Goal: Transaction & Acquisition: Purchase product/service

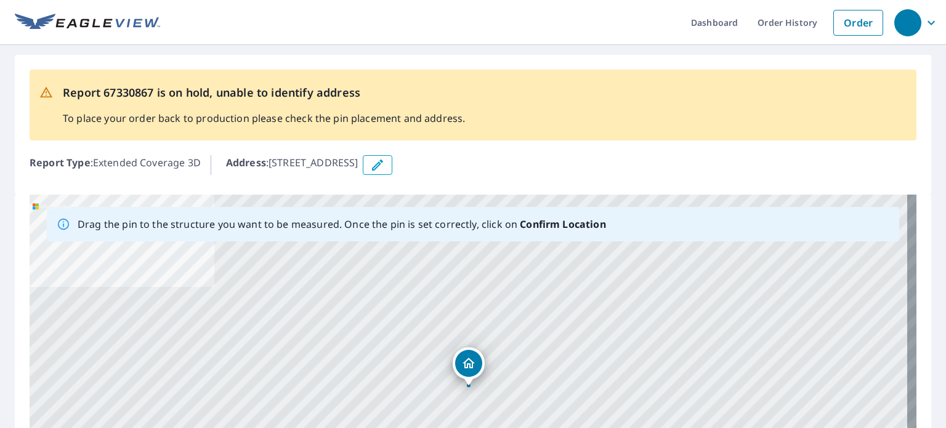
scroll to position [185, 0]
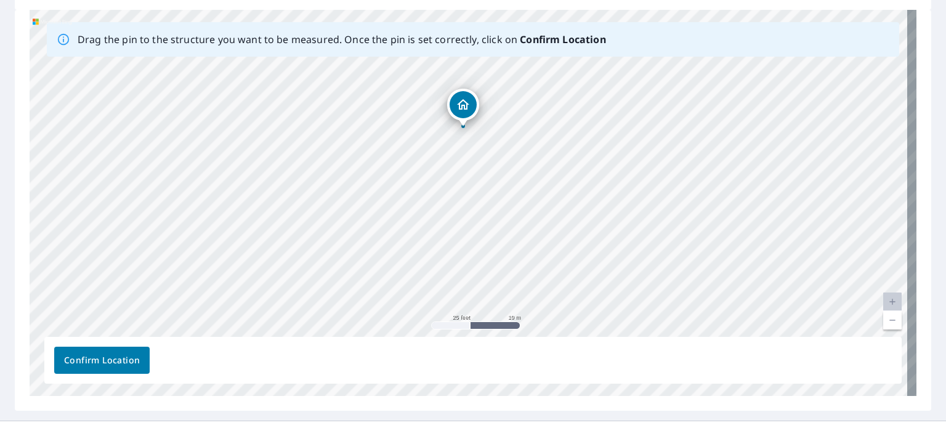
click at [503, 112] on div "6101 S Rural Rd Tempe, AZ 85283" at bounding box center [473, 203] width 887 height 386
click at [502, 116] on div "6101 S Rural Rd Tempe, AZ 85283" at bounding box center [473, 203] width 887 height 386
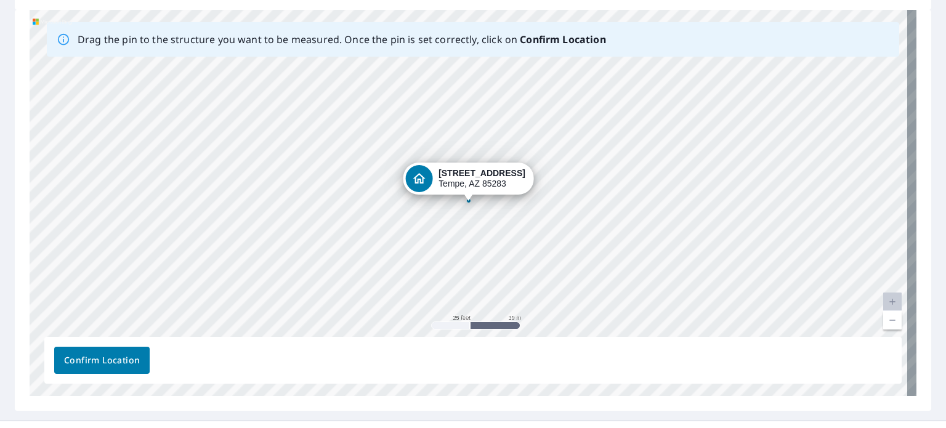
click at [436, 132] on div "6101 S Rural Rd Tempe, AZ 85283" at bounding box center [473, 203] width 887 height 386
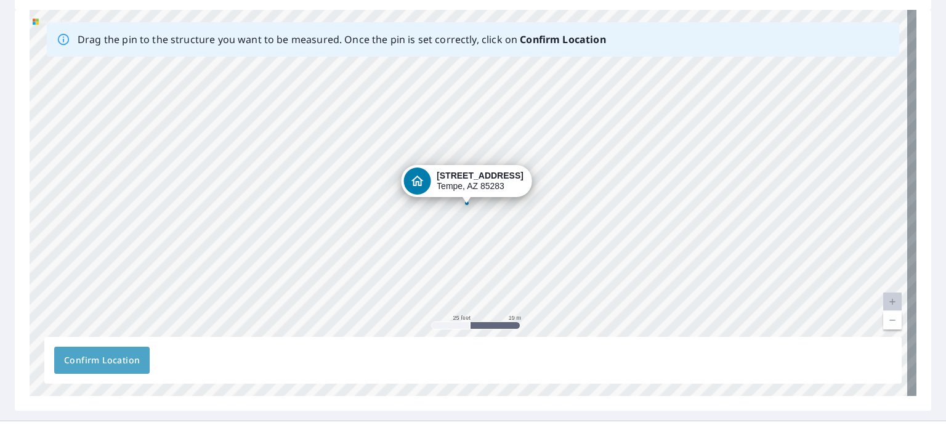
click at [91, 365] on span "Confirm Location" at bounding box center [102, 360] width 76 height 15
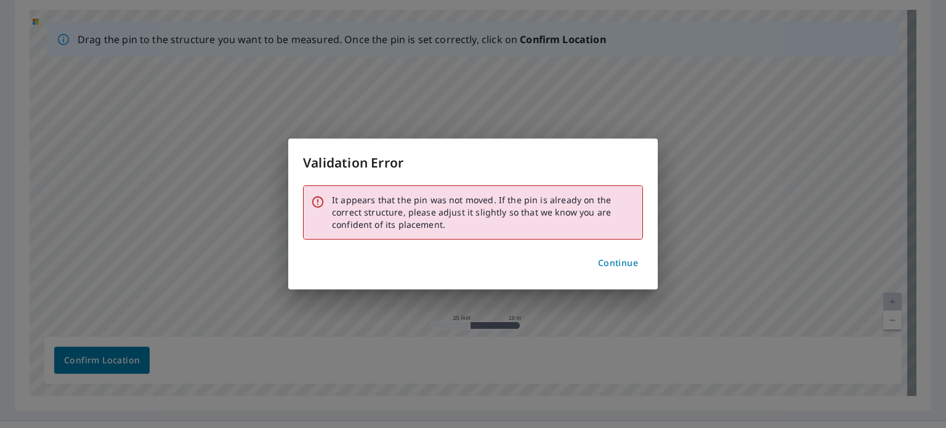
click at [643, 268] on div "Validation Error It appears that the pin was not moved. If the pin is already o…" at bounding box center [473, 214] width 370 height 150
click at [623, 264] on span "Continue" at bounding box center [618, 263] width 40 height 15
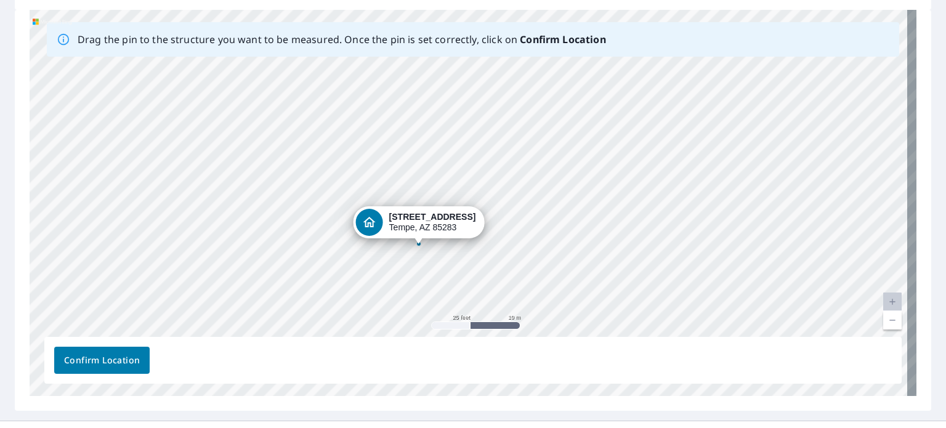
drag, startPoint x: 424, startPoint y: 179, endPoint x: 375, endPoint y: 222, distance: 66.0
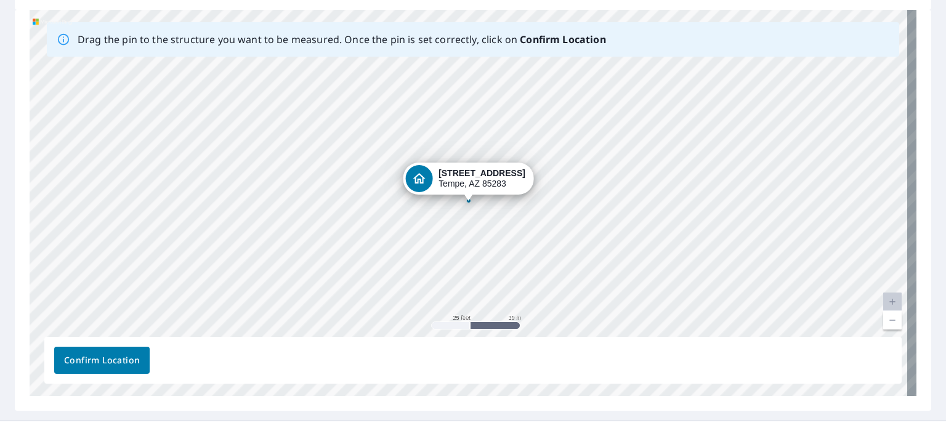
click at [108, 364] on span "Confirm Location" at bounding box center [102, 360] width 76 height 15
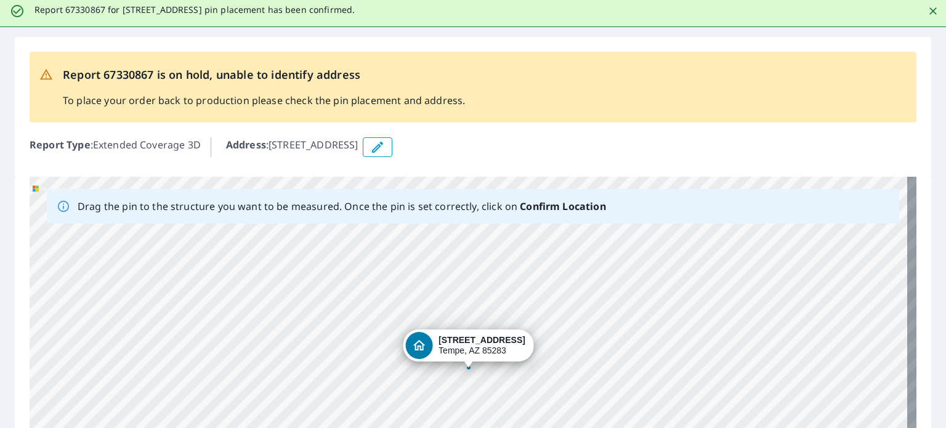
scroll to position [0, 0]
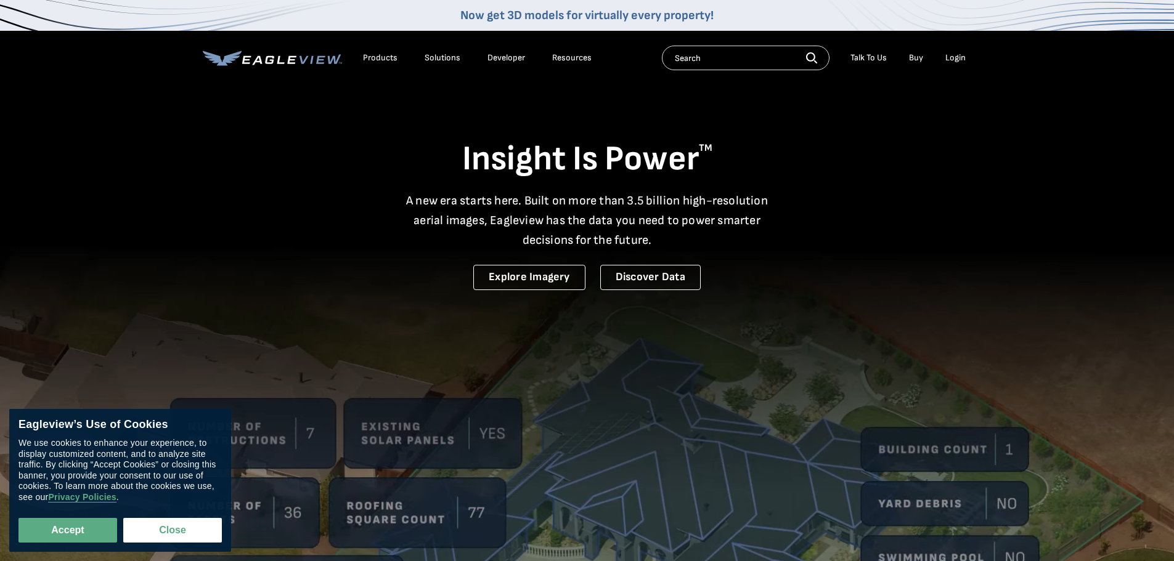
click at [954, 57] on div "Login" at bounding box center [955, 57] width 20 height 11
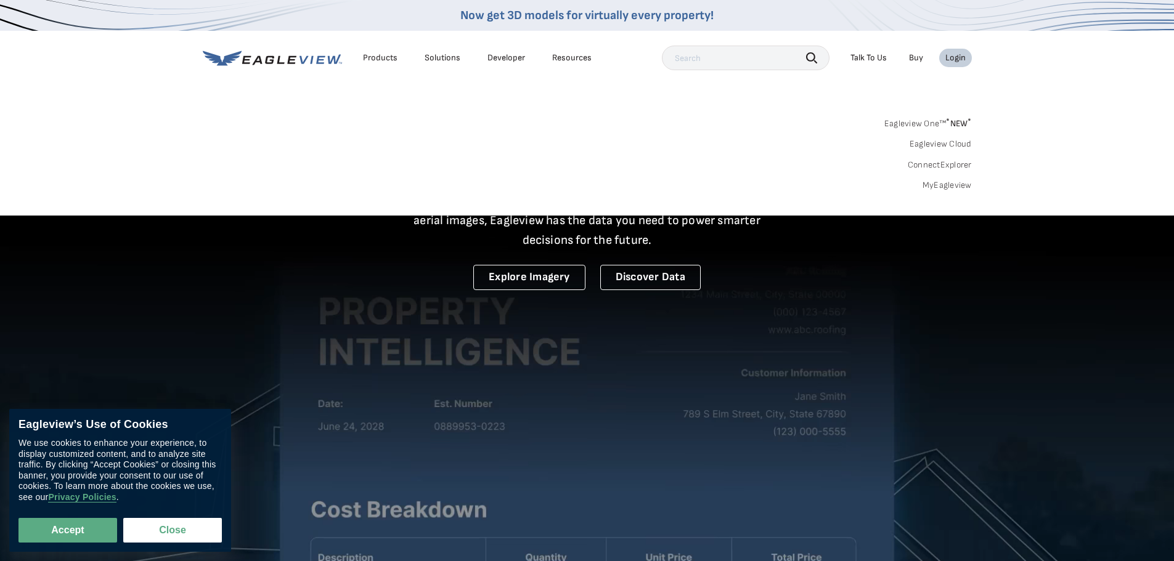
click at [957, 185] on link "MyEagleview" at bounding box center [946, 185] width 49 height 11
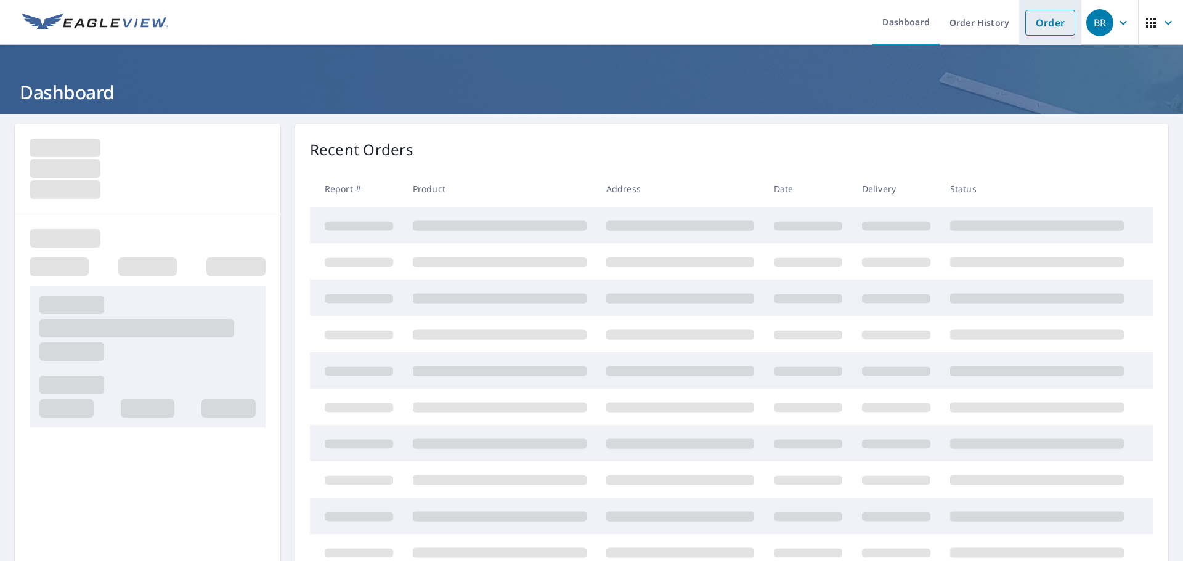
click at [1025, 13] on link "Order" at bounding box center [1050, 23] width 50 height 26
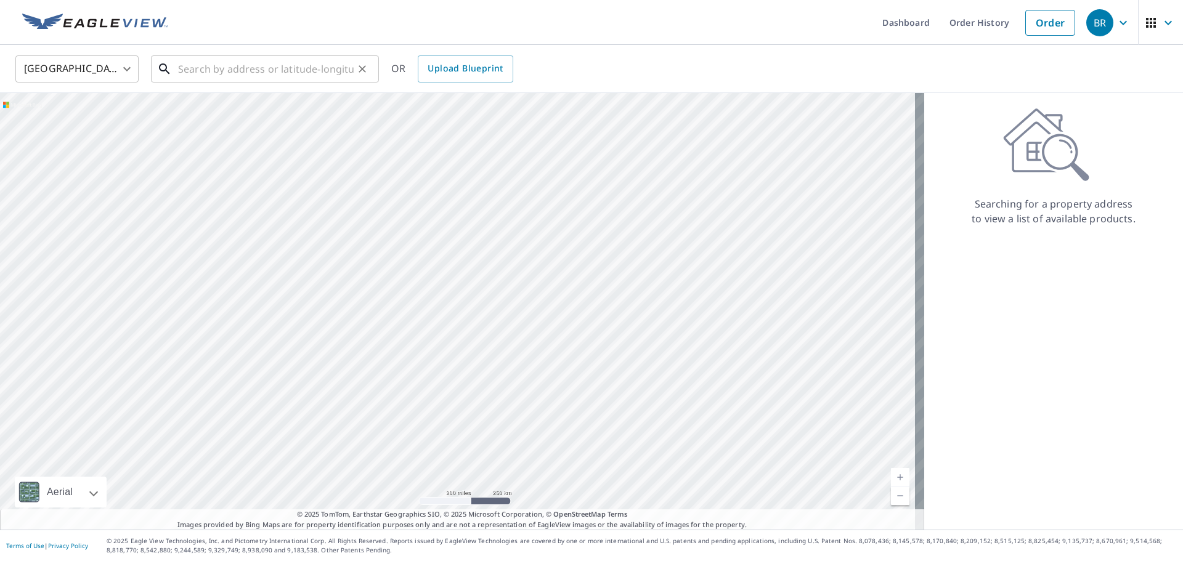
click at [268, 75] on input "text" at bounding box center [266, 69] width 176 height 35
paste input "7225 West Peck Dr Glendale, AZ 85303"
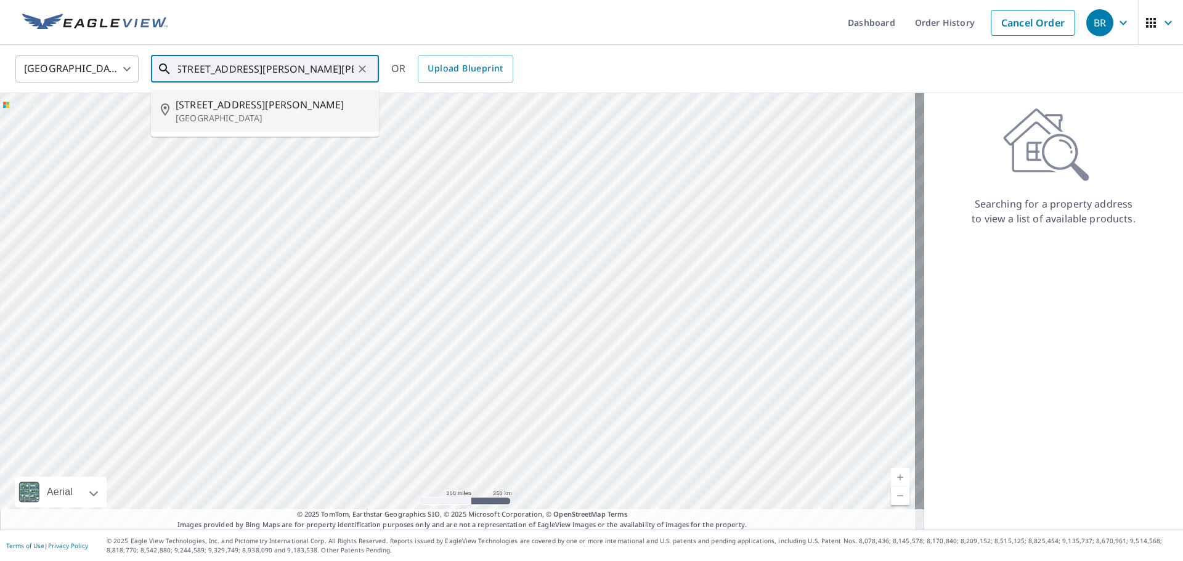
click at [267, 95] on li "7225 W Peck Dr Glendale, AZ 85303" at bounding box center [265, 111] width 228 height 42
type input "7225 W Peck Dr Glendale, AZ 85303"
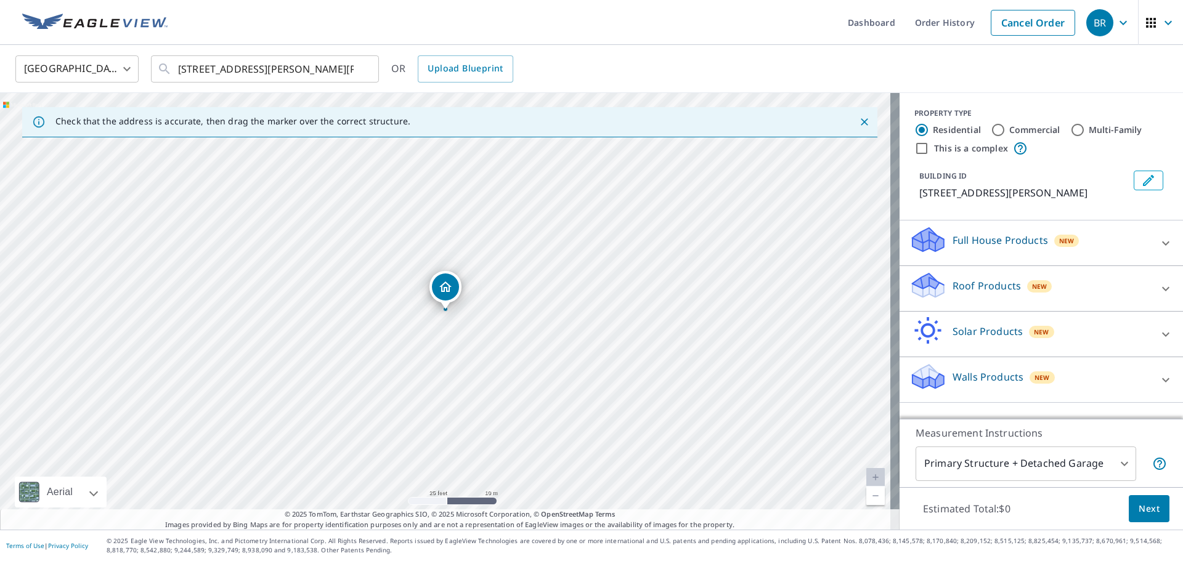
click at [1074, 240] on div "Full House Products New" at bounding box center [1030, 242] width 242 height 35
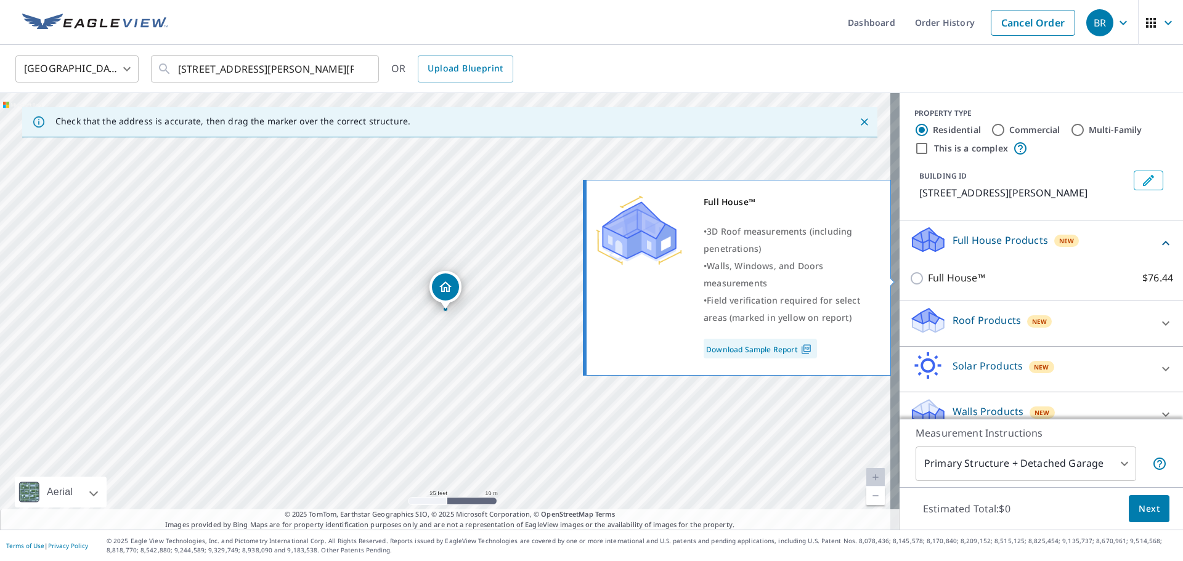
click at [954, 277] on p "Full House™" at bounding box center [956, 277] width 57 height 15
click at [928, 277] on input "Full House™ $76.44" at bounding box center [918, 278] width 18 height 15
checkbox input "true"
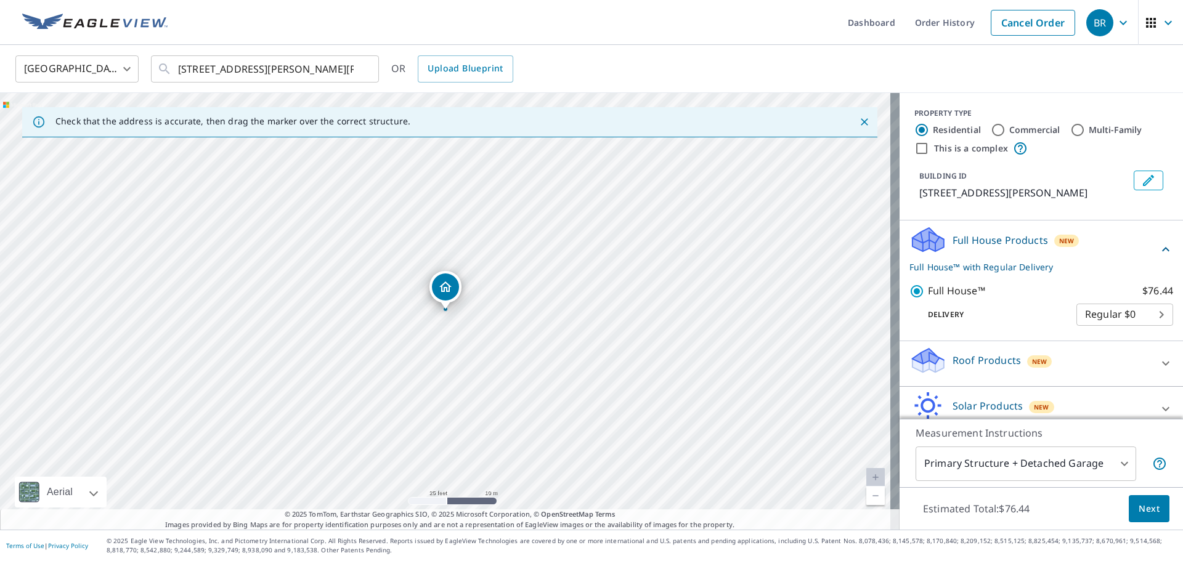
scroll to position [59, 0]
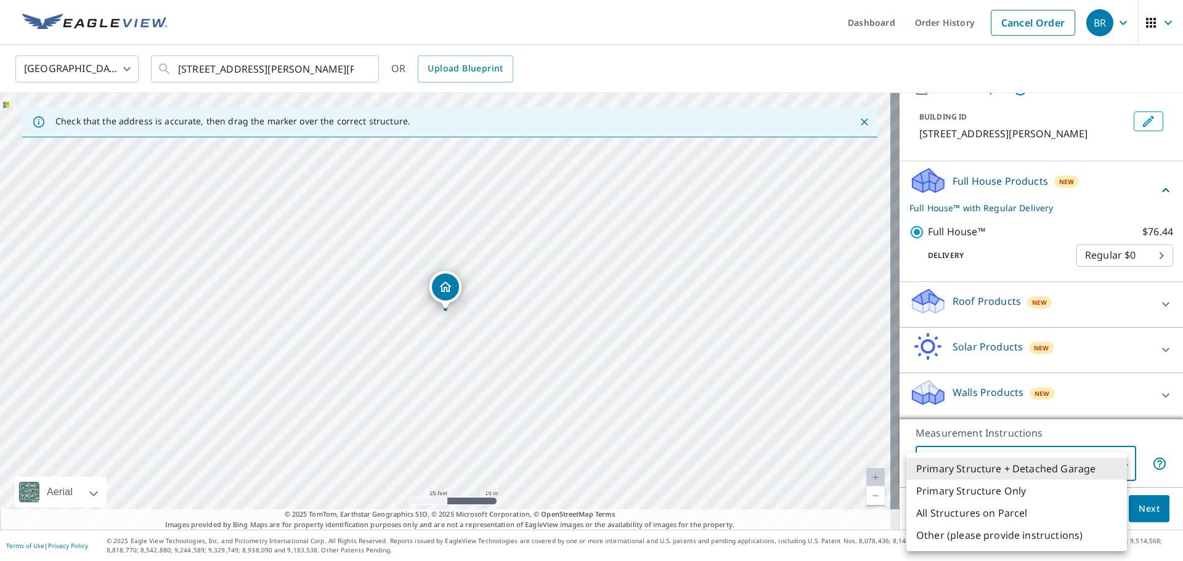
click at [1068, 466] on body "BR BR Dashboard Order History Cancel Order BR United States US ​ 7225 W Peck Dr…" at bounding box center [591, 280] width 1183 height 561
click at [1011, 485] on li "Primary Structure Only" at bounding box center [1016, 491] width 221 height 22
type input "2"
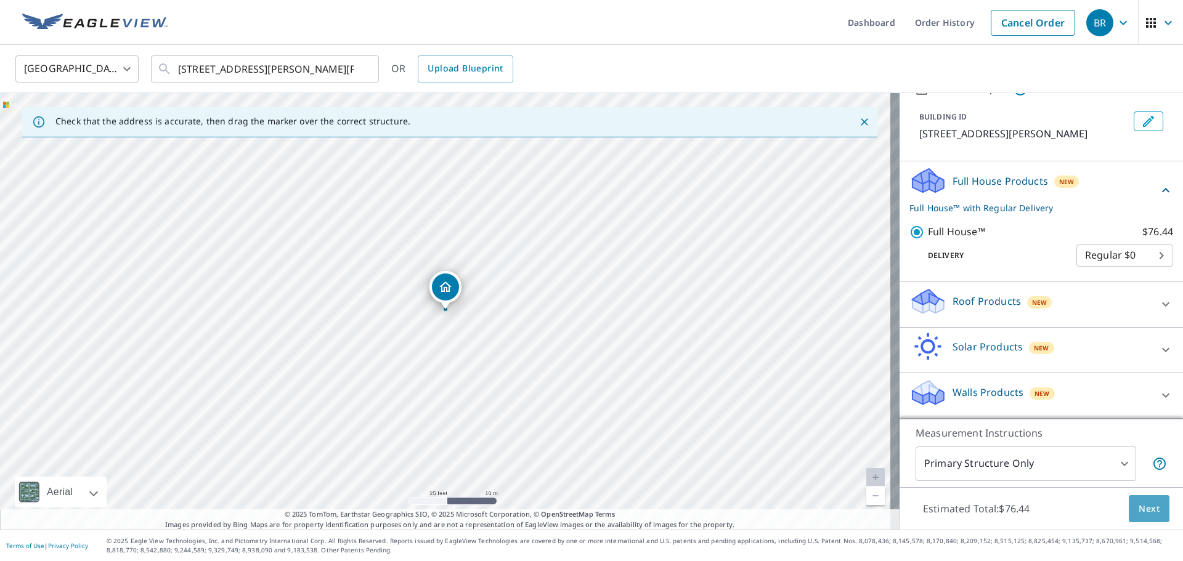
click at [1139, 501] on span "Next" at bounding box center [1149, 508] width 21 height 15
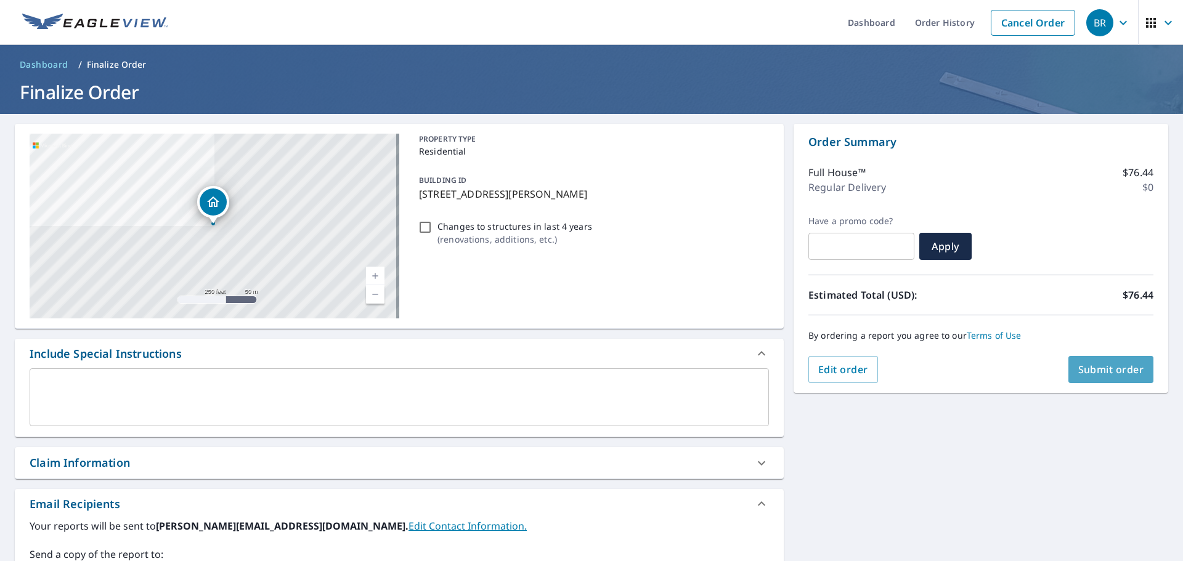
click at [1078, 364] on span "Submit order" at bounding box center [1111, 370] width 66 height 14
